Goal: Check status: Check status

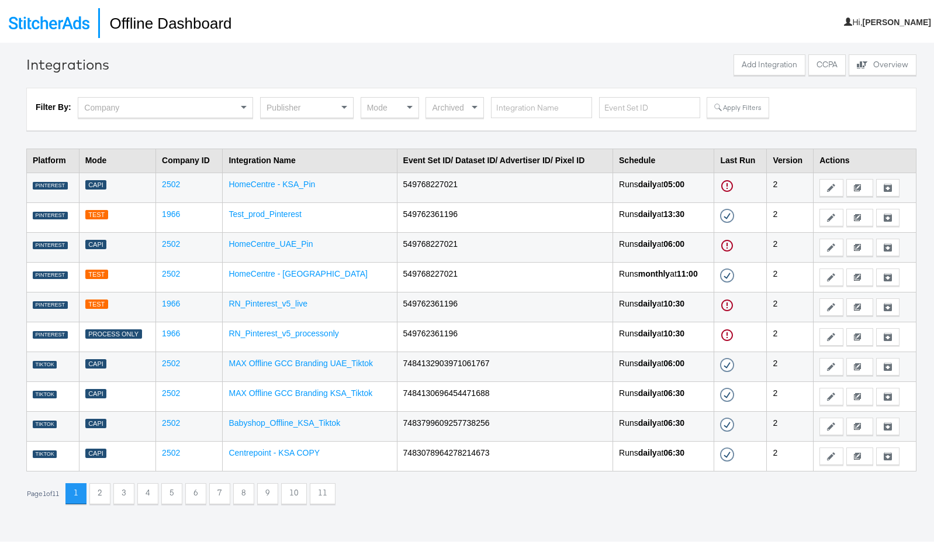
click at [312, 111] on div "Publisher" at bounding box center [307, 105] width 92 height 20
click at [742, 104] on button "Apply Filters" at bounding box center [738, 105] width 62 height 21
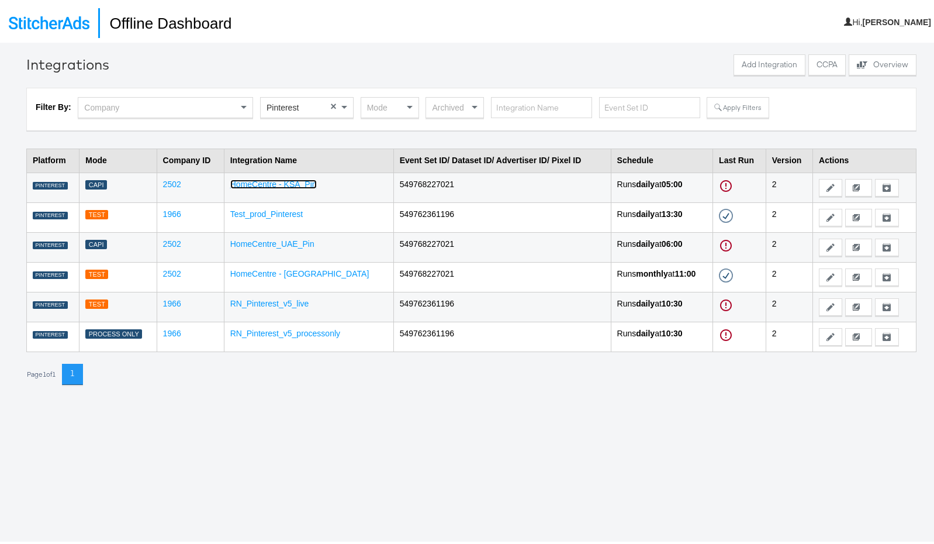
click at [282, 184] on link "HomeCentre - KSA_Pin" at bounding box center [273, 181] width 87 height 9
click at [289, 246] on td "HomeCentre_UAE_Pin" at bounding box center [309, 245] width 170 height 30
click at [288, 245] on link "HomeCentre_UAE_Pin" at bounding box center [272, 241] width 84 height 9
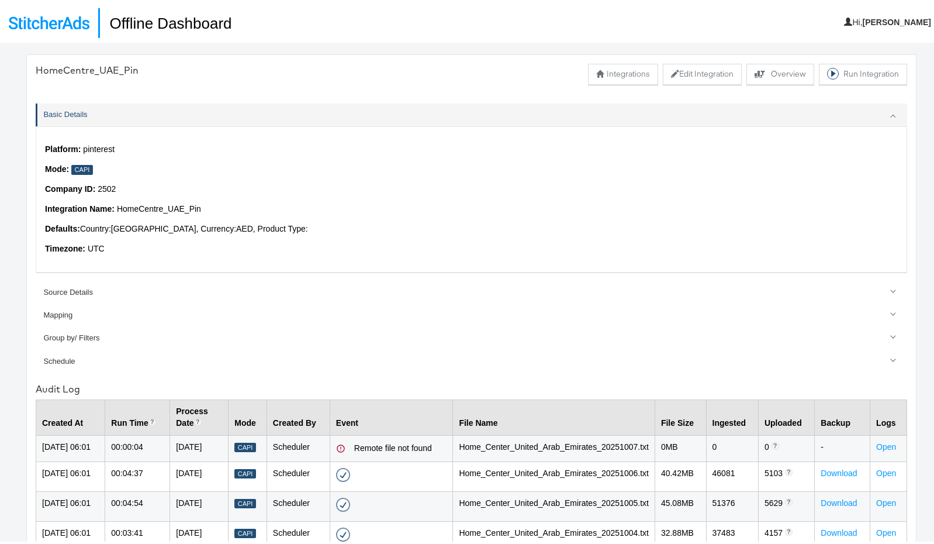
drag, startPoint x: 354, startPoint y: 438, endPoint x: 368, endPoint y: 453, distance: 20.7
click at [354, 439] on td "Remote file not found" at bounding box center [391, 446] width 123 height 26
drag, startPoint x: 403, startPoint y: 445, endPoint x: 455, endPoint y: 447, distance: 52.1
click at [453, 447] on td "Remote file not found" at bounding box center [391, 446] width 123 height 26
copy div "Remote file not found"
